Goal: Check status: Check status

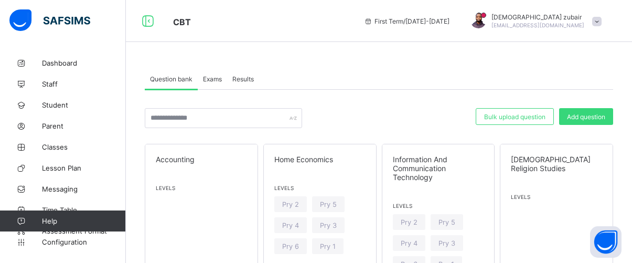
scroll to position [1438, 0]
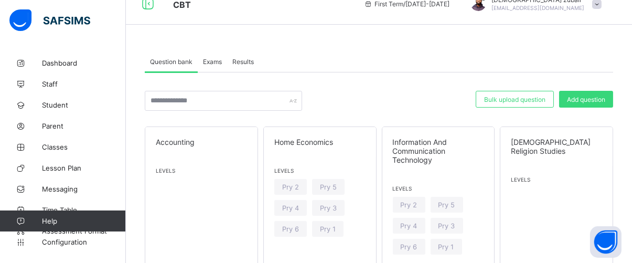
scroll to position [0, 0]
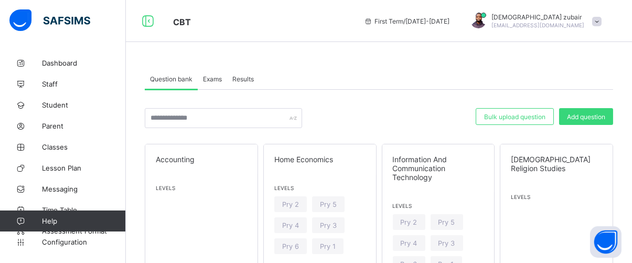
click at [219, 79] on span "Exams" at bounding box center [212, 79] width 19 height 8
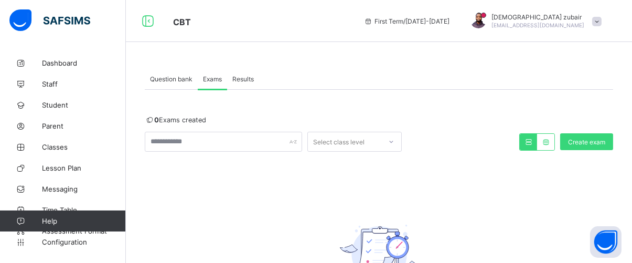
click at [219, 81] on span "Exams" at bounding box center [212, 79] width 19 height 8
click at [244, 83] on div "Results" at bounding box center [243, 78] width 32 height 21
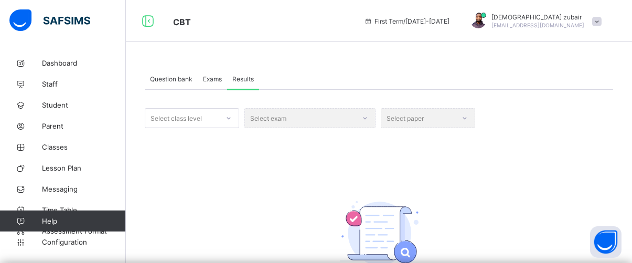
click at [215, 82] on span "Exams" at bounding box center [212, 79] width 19 height 8
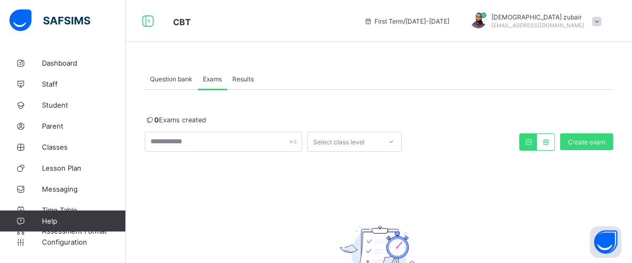
click at [243, 78] on span "Results" at bounding box center [243, 79] width 22 height 8
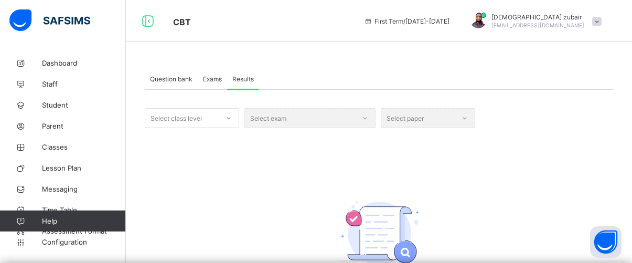
click at [473, 124] on div "Select paper" at bounding box center [428, 118] width 94 height 20
click at [468, 113] on div "Select paper" at bounding box center [428, 118] width 94 height 20
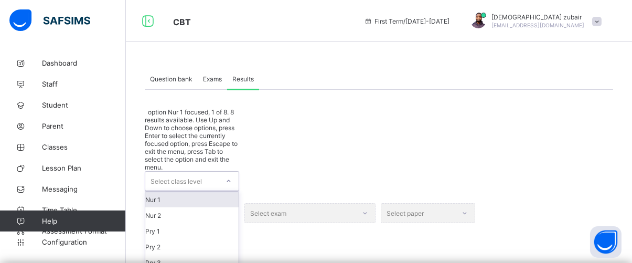
click at [230, 176] on icon at bounding box center [229, 181] width 6 height 10
click at [210, 191] on div "Nur 1" at bounding box center [191, 199] width 93 height 16
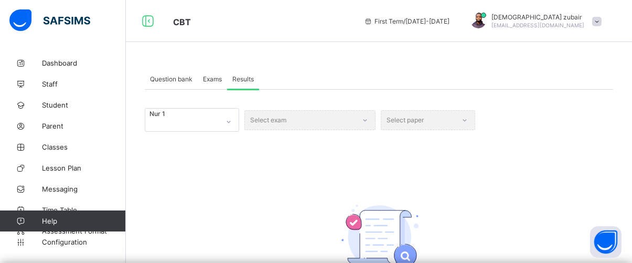
click at [360, 119] on div "Select exam" at bounding box center [309, 120] width 131 height 24
